Goal: Transaction & Acquisition: Purchase product/service

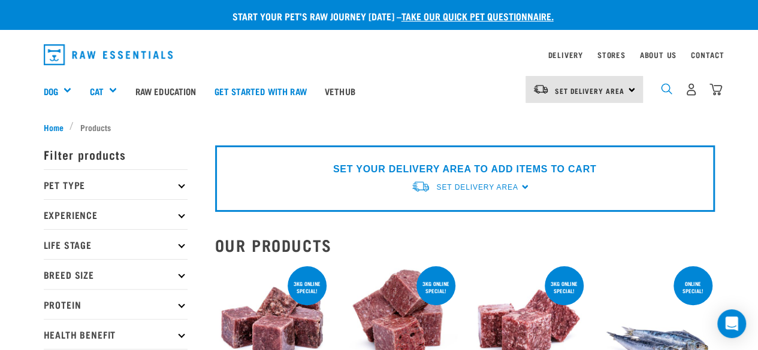
click at [664, 87] on img "dropdown navigation" at bounding box center [666, 88] width 11 height 11
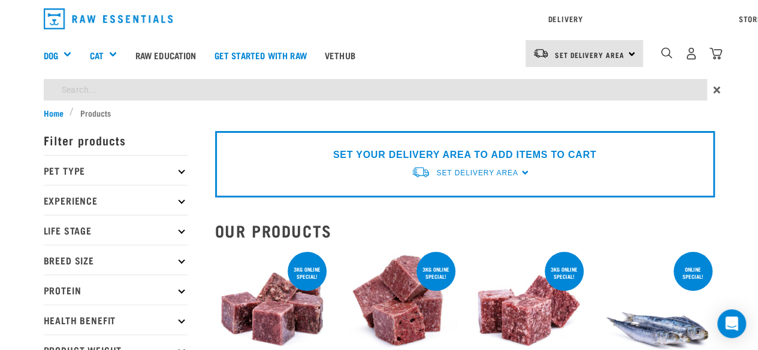
type input "treats"
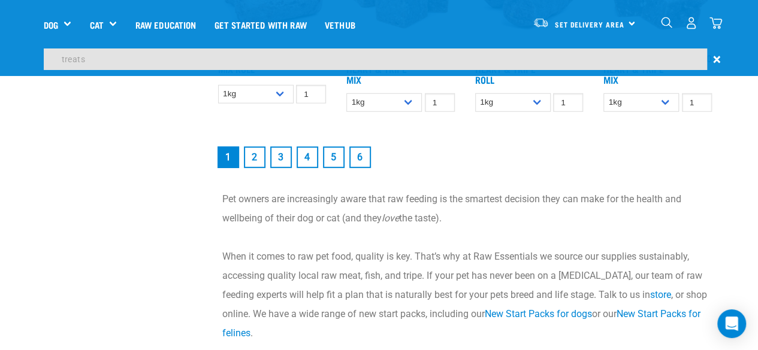
scroll to position [1713, 0]
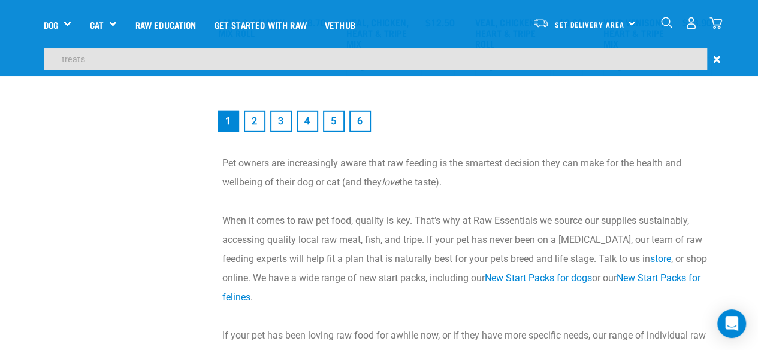
click at [363, 132] on link "6" at bounding box center [360, 122] width 22 height 22
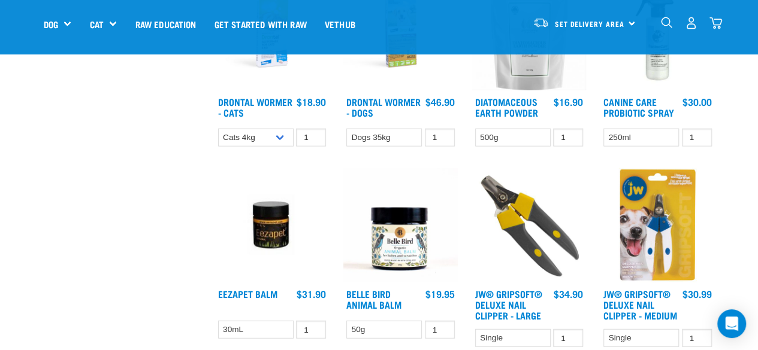
scroll to position [1617, 0]
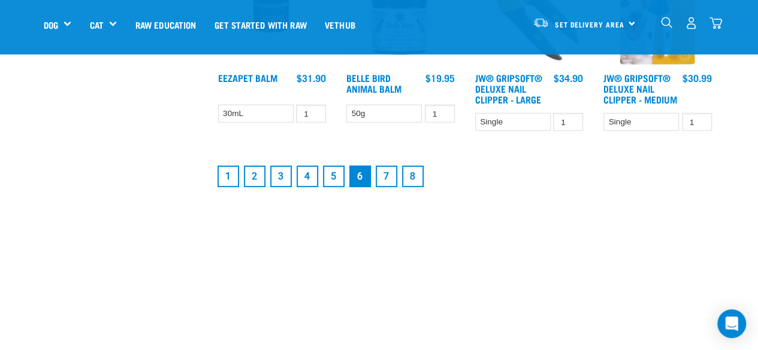
click at [282, 175] on link "3" at bounding box center [281, 177] width 22 height 22
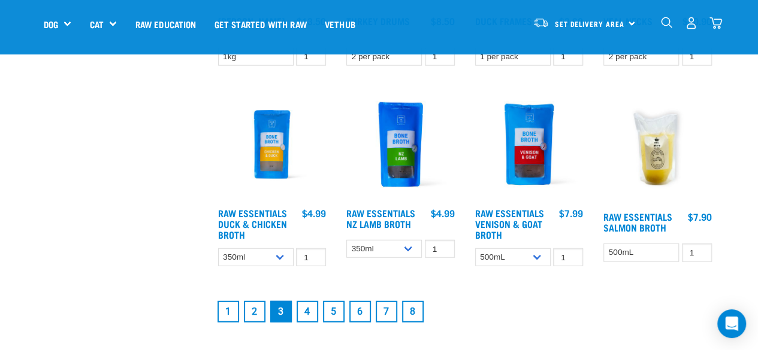
scroll to position [1617, 0]
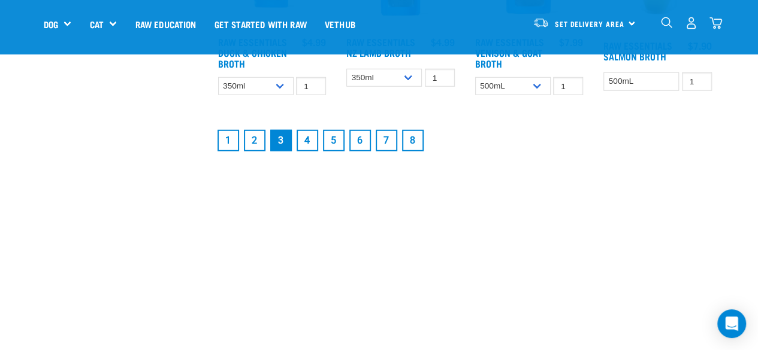
click at [307, 137] on link "4" at bounding box center [307, 141] width 22 height 22
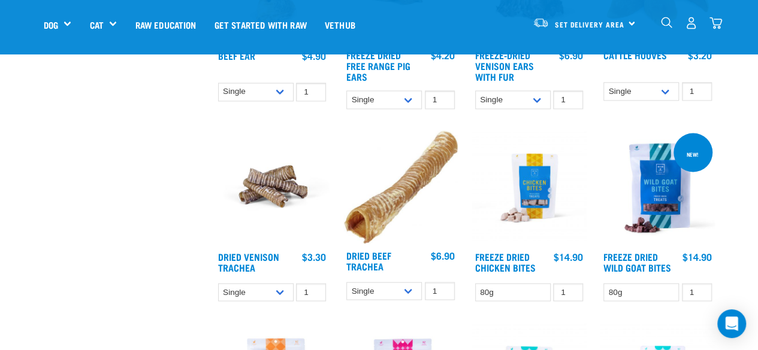
scroll to position [1078, 0]
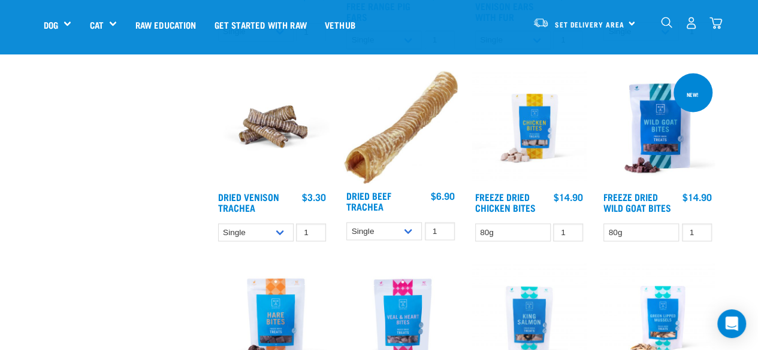
click at [661, 147] on img at bounding box center [657, 128] width 114 height 114
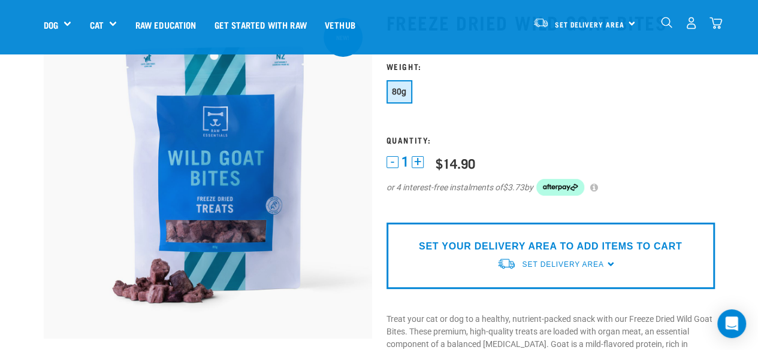
scroll to position [60, 0]
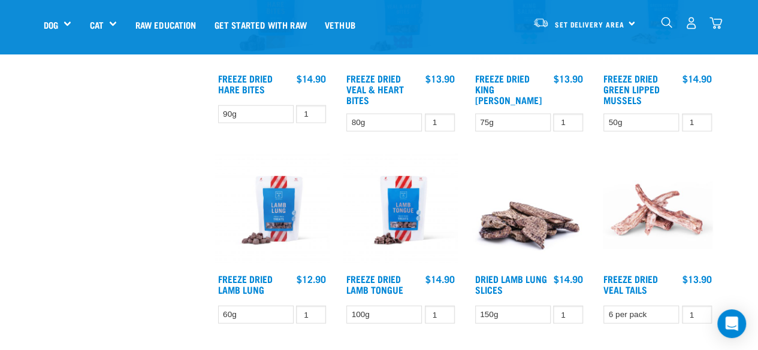
scroll to position [1403, 0]
